Goal: Find specific page/section: Find specific page/section

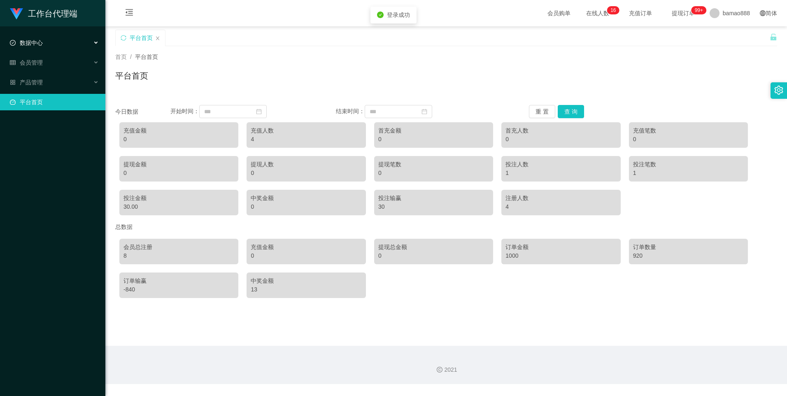
click at [49, 39] on div "数据中心" at bounding box center [52, 43] width 105 height 16
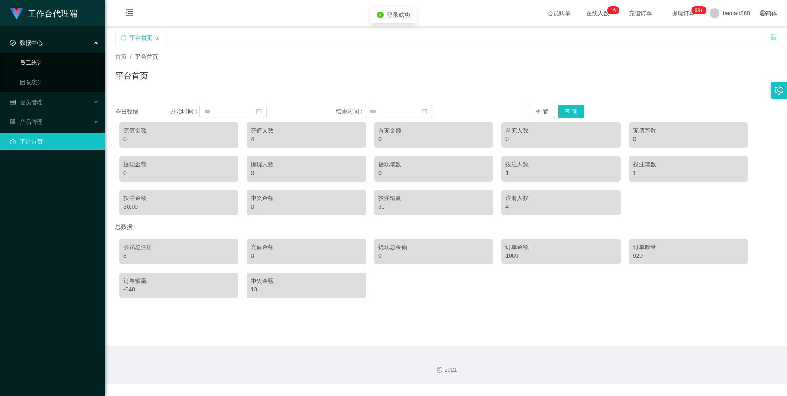
click at [58, 60] on link "员工统计" at bounding box center [59, 62] width 79 height 16
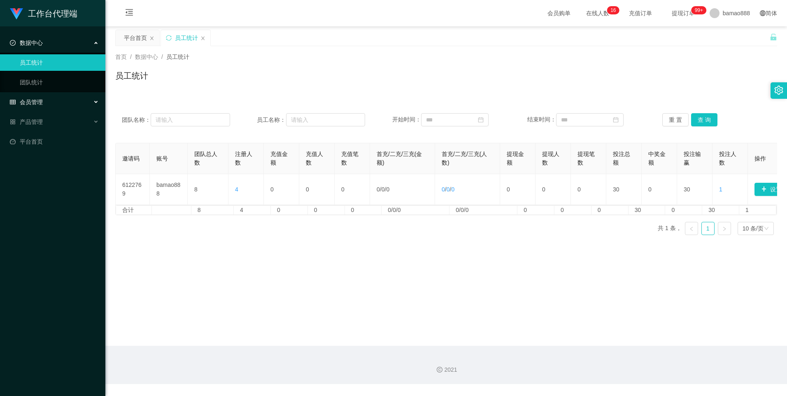
click at [60, 103] on div "会员管理" at bounding box center [52, 102] width 105 height 16
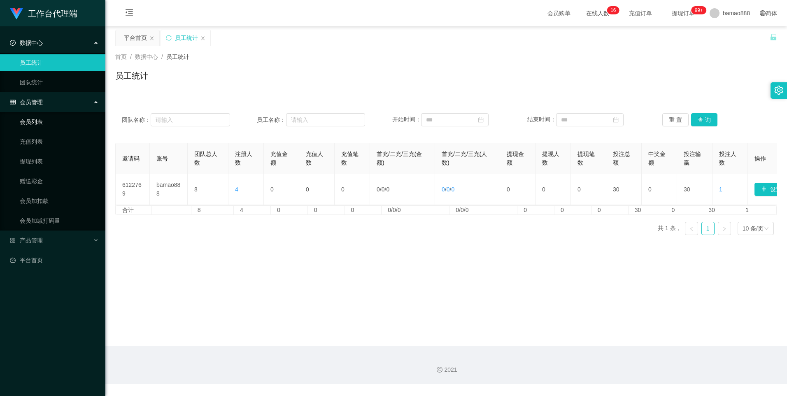
click at [66, 118] on link "会员列表" at bounding box center [59, 122] width 79 height 16
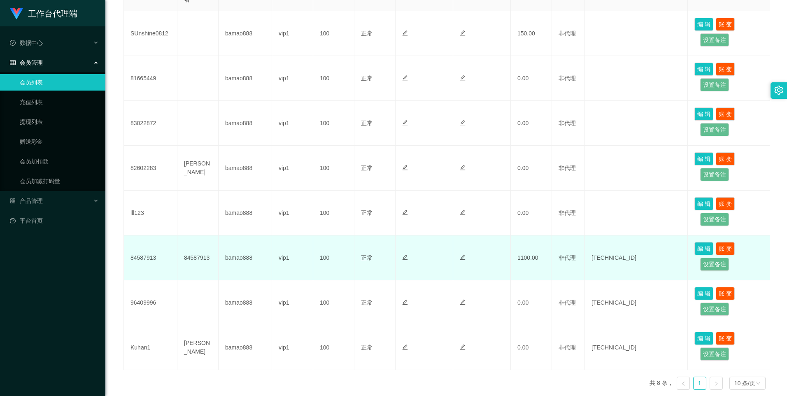
scroll to position [244, 0]
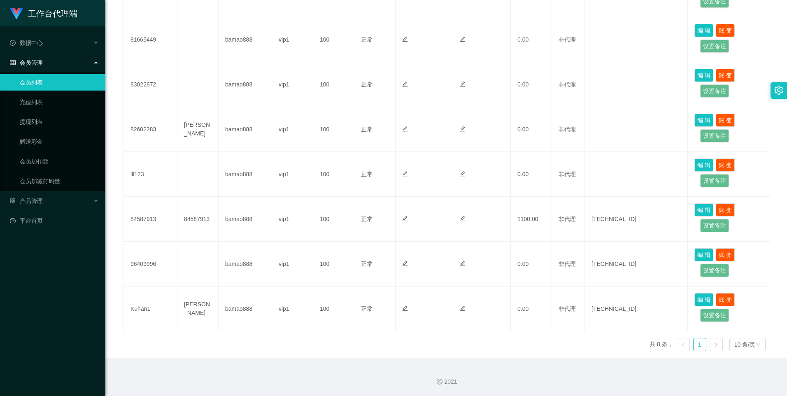
click at [713, 345] on icon "图标: right" at bounding box center [715, 344] width 5 height 5
click at [681, 348] on link at bounding box center [682, 344] width 13 height 13
click at [742, 345] on div "10 条/页" at bounding box center [744, 344] width 21 height 12
click at [745, 313] on li "50 条/页" at bounding box center [742, 316] width 37 height 13
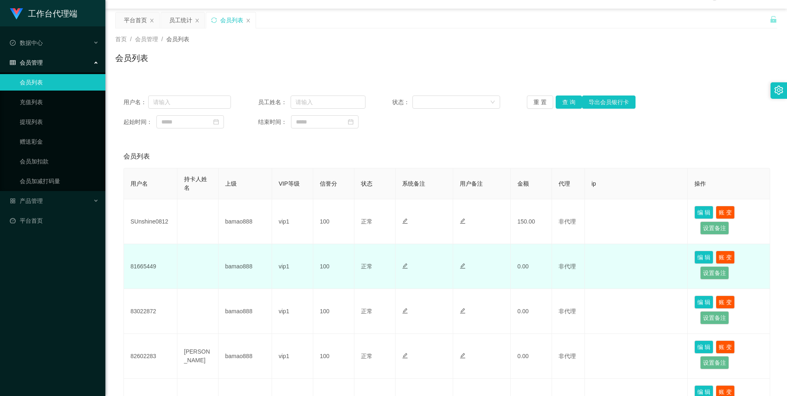
scroll to position [0, 0]
